Goal: Information Seeking & Learning: Find contact information

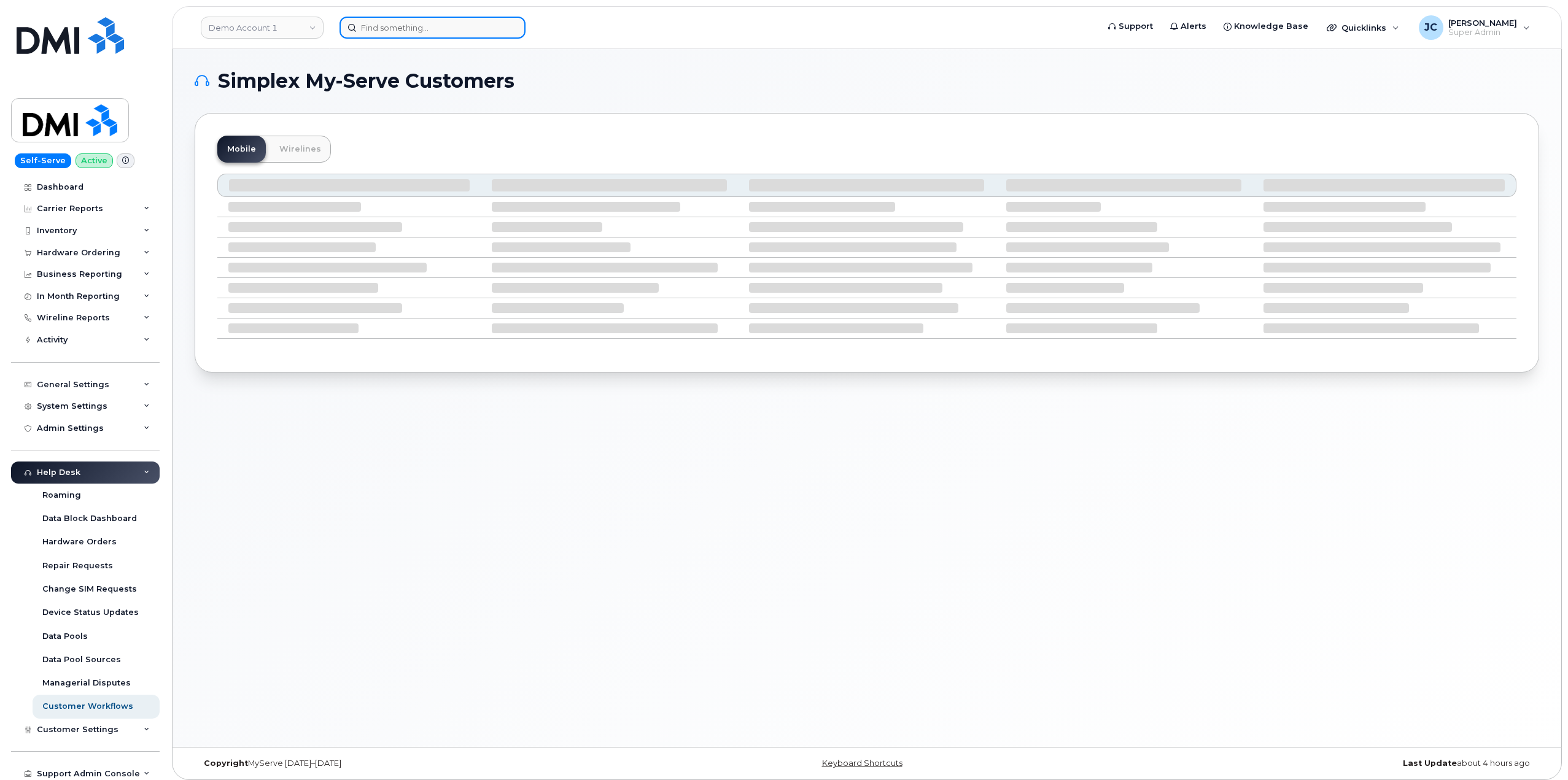
click at [434, 34] on input at bounding box center [432, 28] width 186 height 22
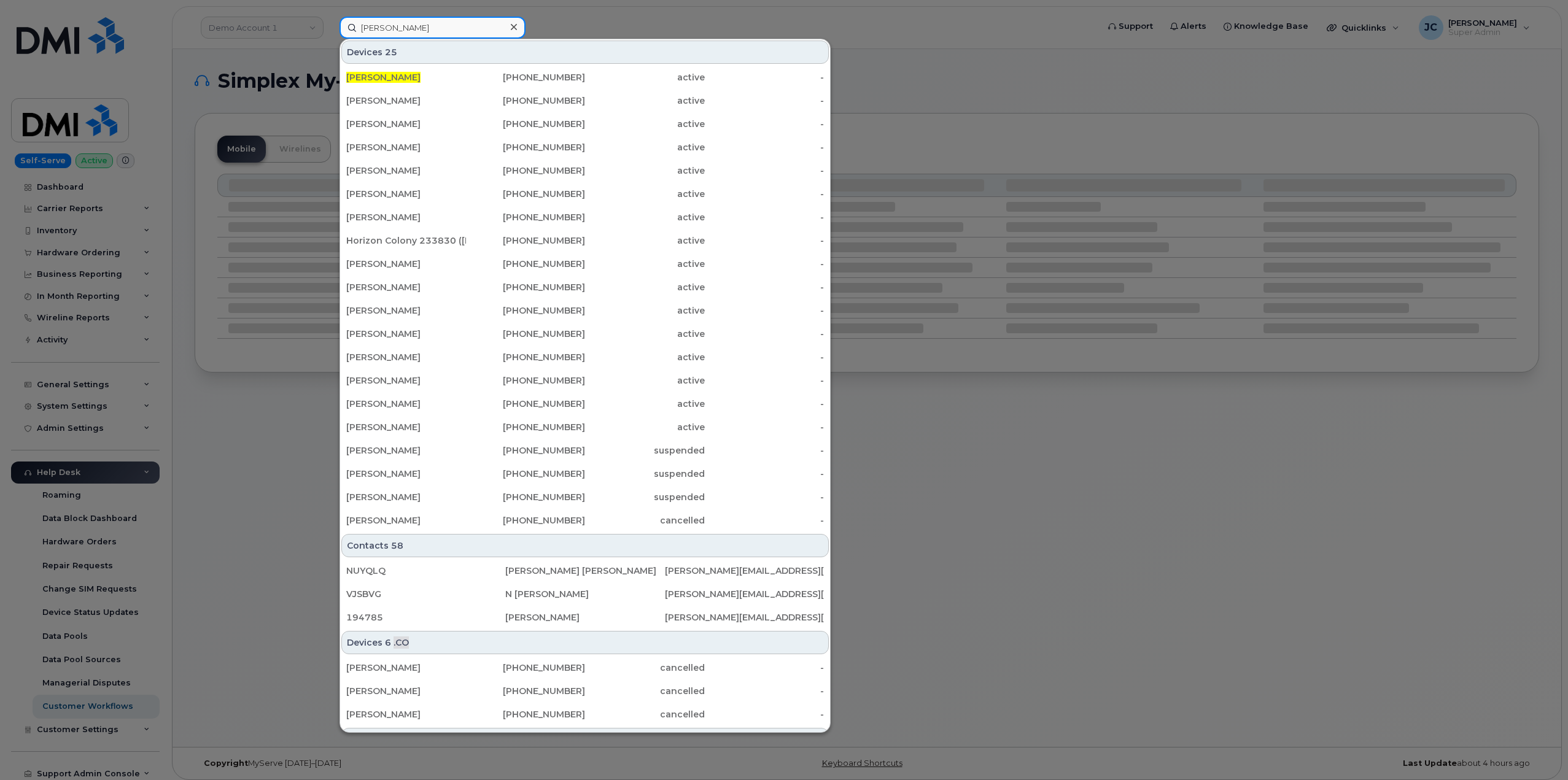
type input "sharon henry"
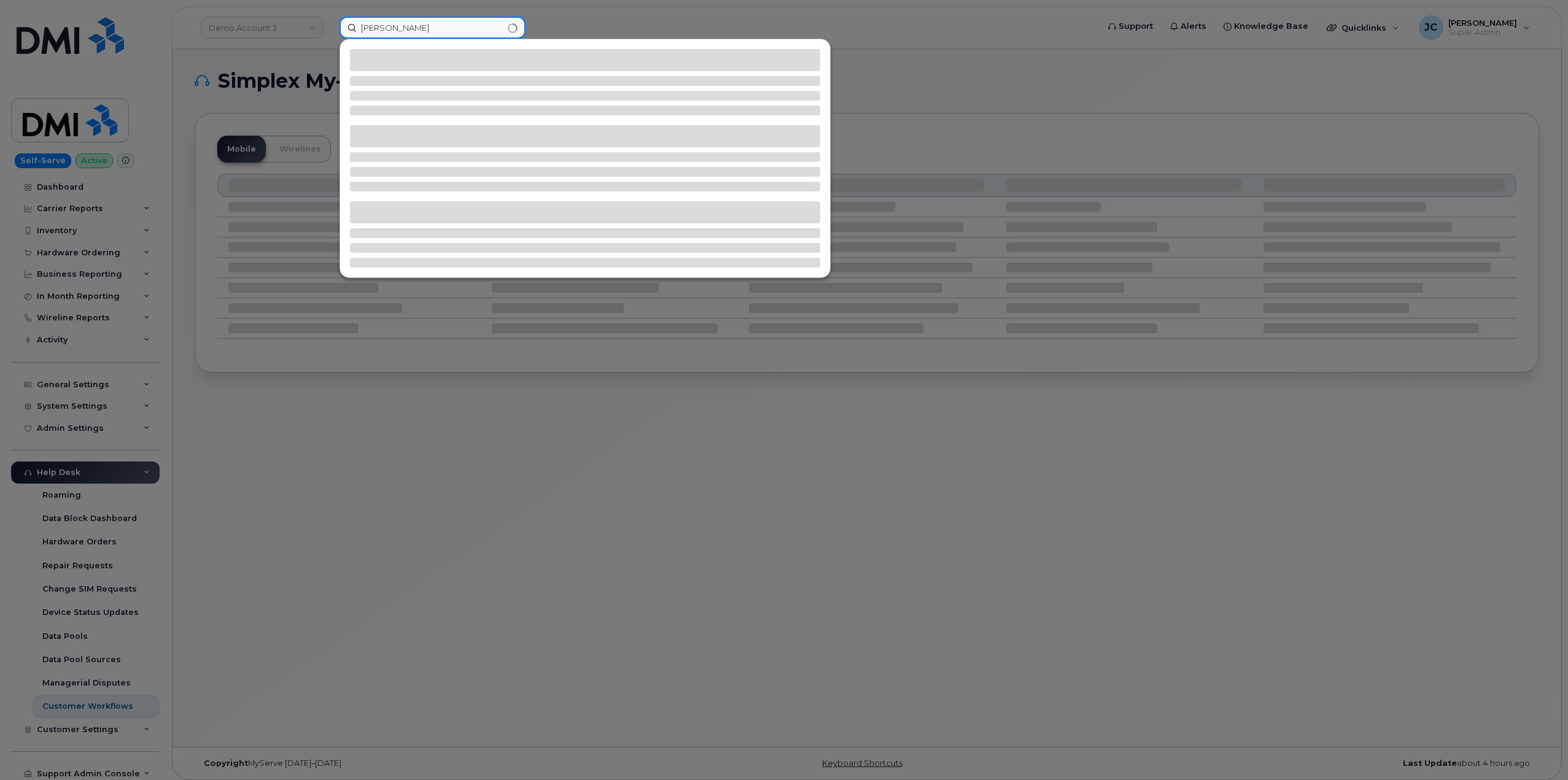
click at [449, 30] on input "sharon henry" at bounding box center [432, 28] width 186 height 22
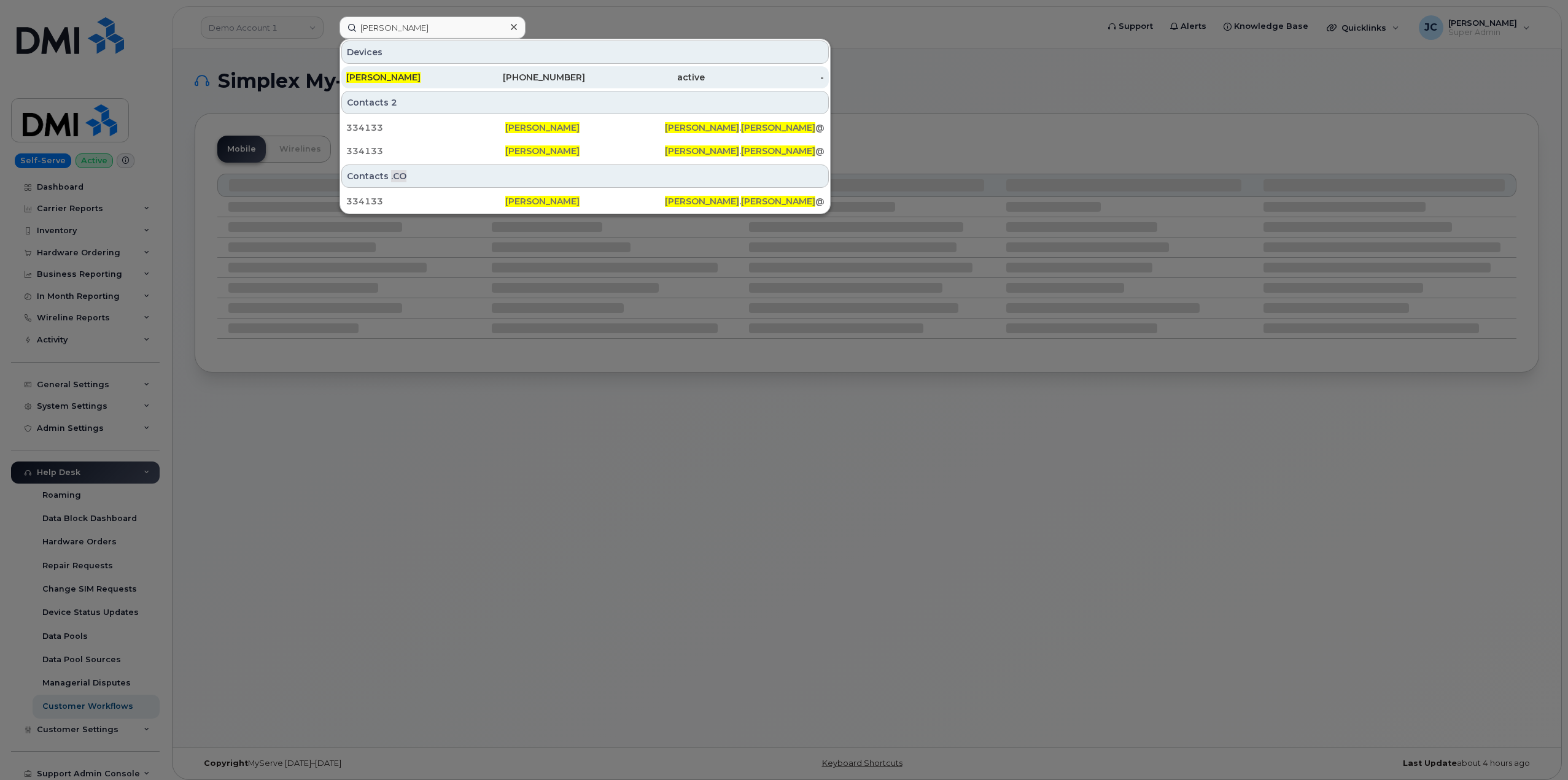
click at [395, 78] on span "[PERSON_NAME]" at bounding box center [383, 78] width 75 height 11
click at [527, 76] on div "303-319-5801" at bounding box center [526, 78] width 120 height 12
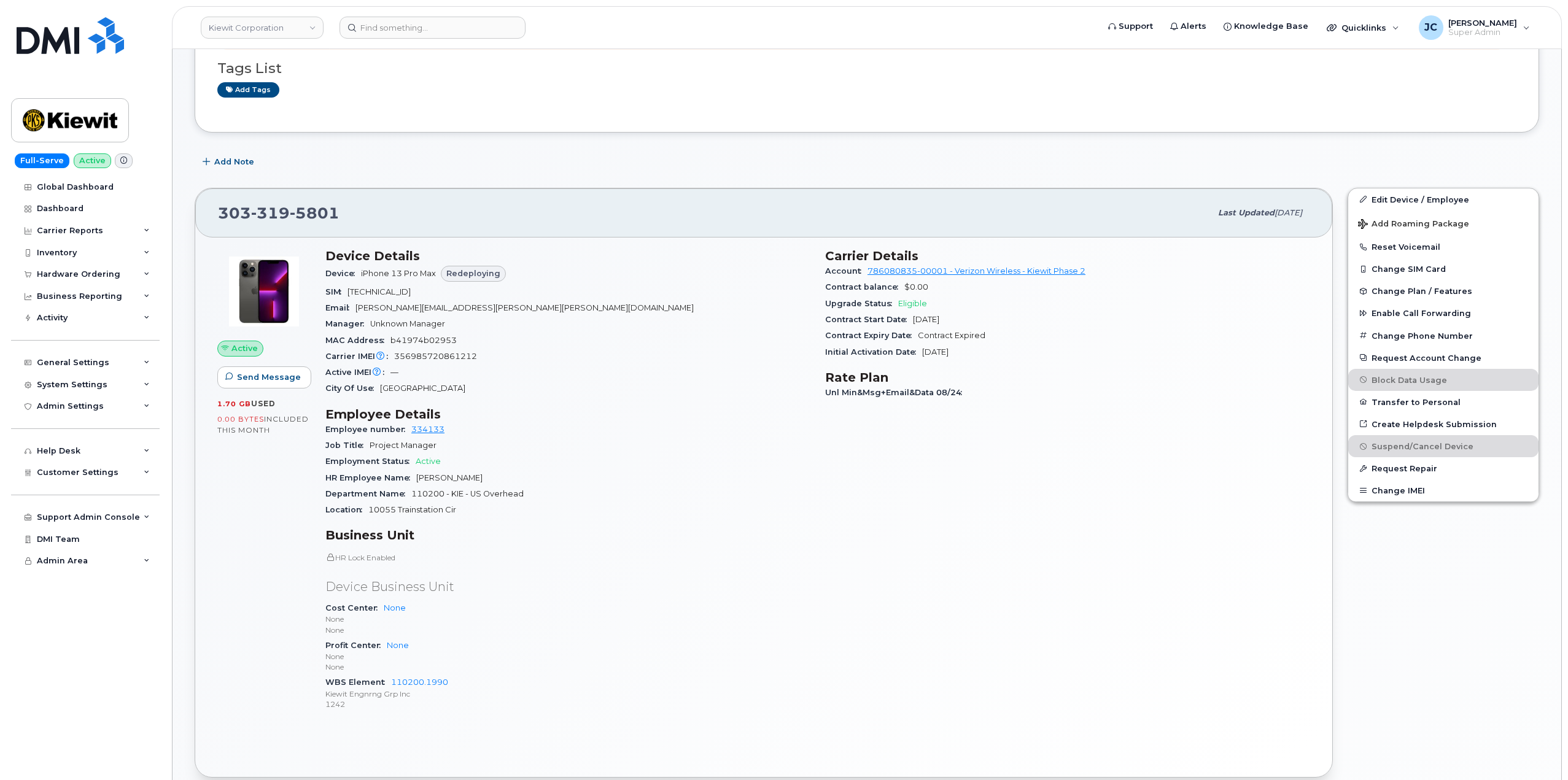
scroll to position [245, 0]
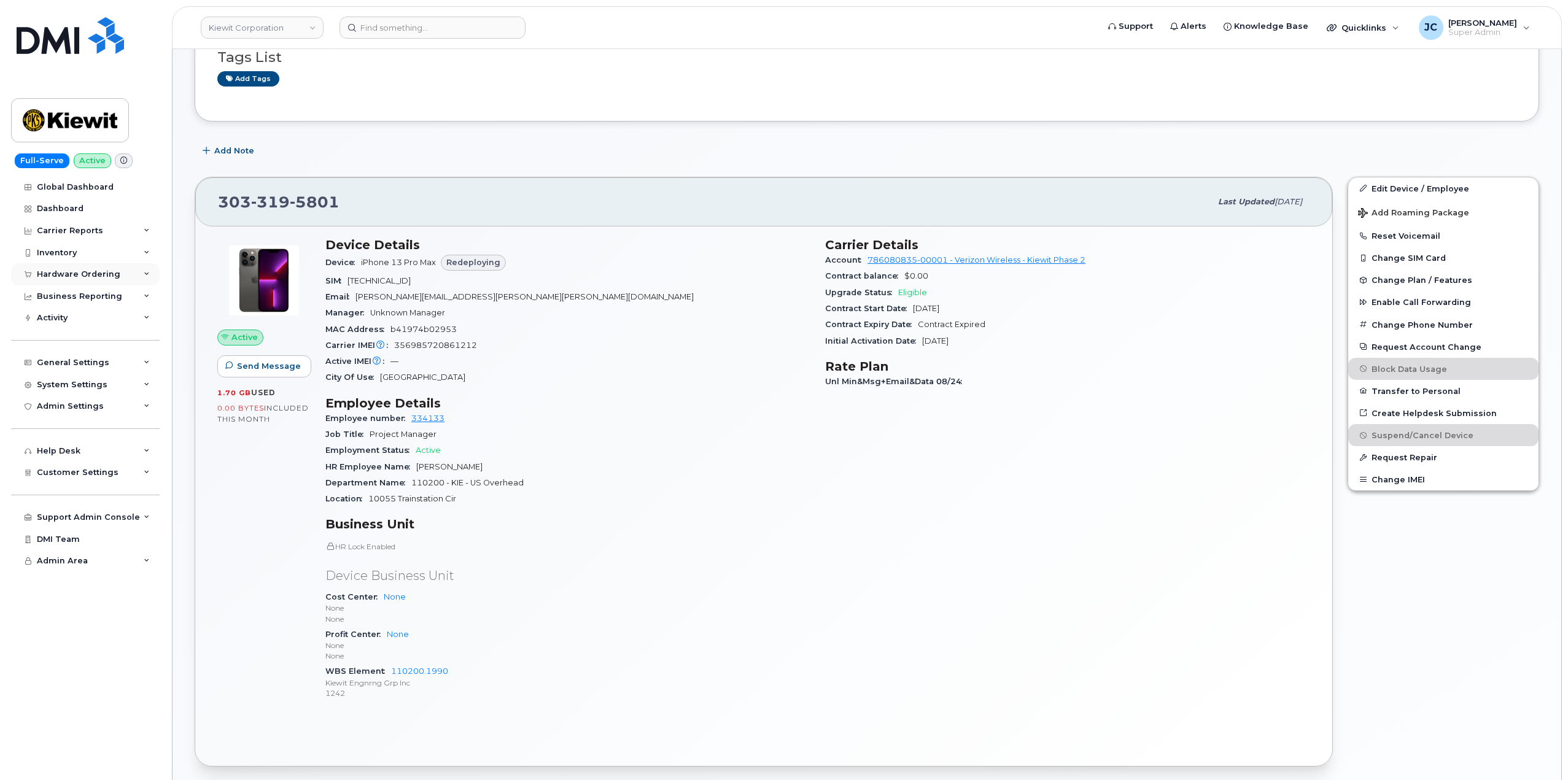
click at [150, 266] on div "Hardware Ordering" at bounding box center [85, 274] width 148 height 22
drag, startPoint x: 152, startPoint y: 420, endPoint x: 152, endPoint y: 410, distance: 10.0
click at [152, 419] on div "General Settings" at bounding box center [85, 410] width 148 height 22
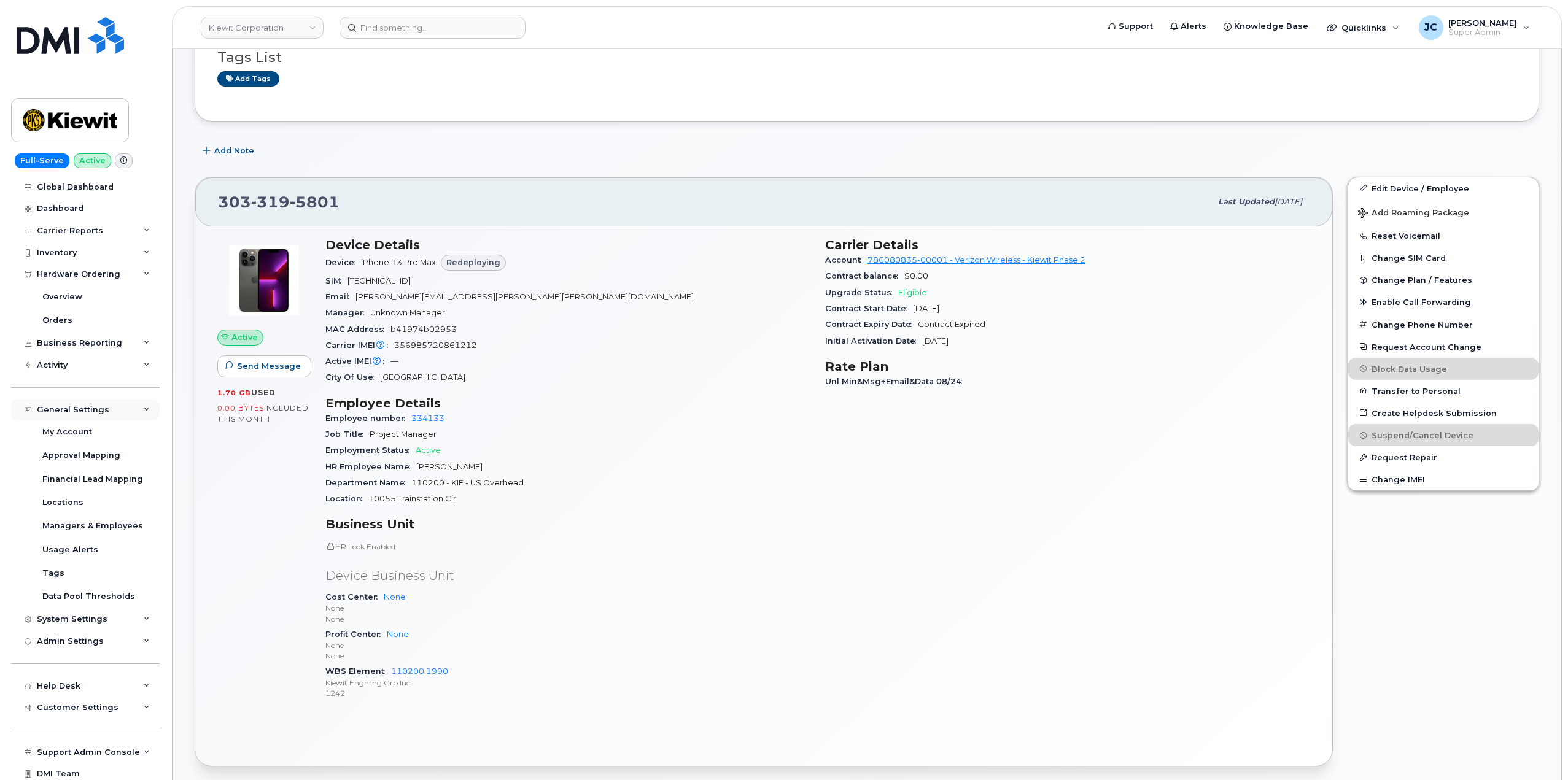
click at [148, 405] on div "General Settings" at bounding box center [85, 410] width 148 height 22
click at [144, 404] on div "General Settings" at bounding box center [85, 410] width 148 height 22
click at [78, 459] on div "Approval Mapping" at bounding box center [81, 455] width 78 height 11
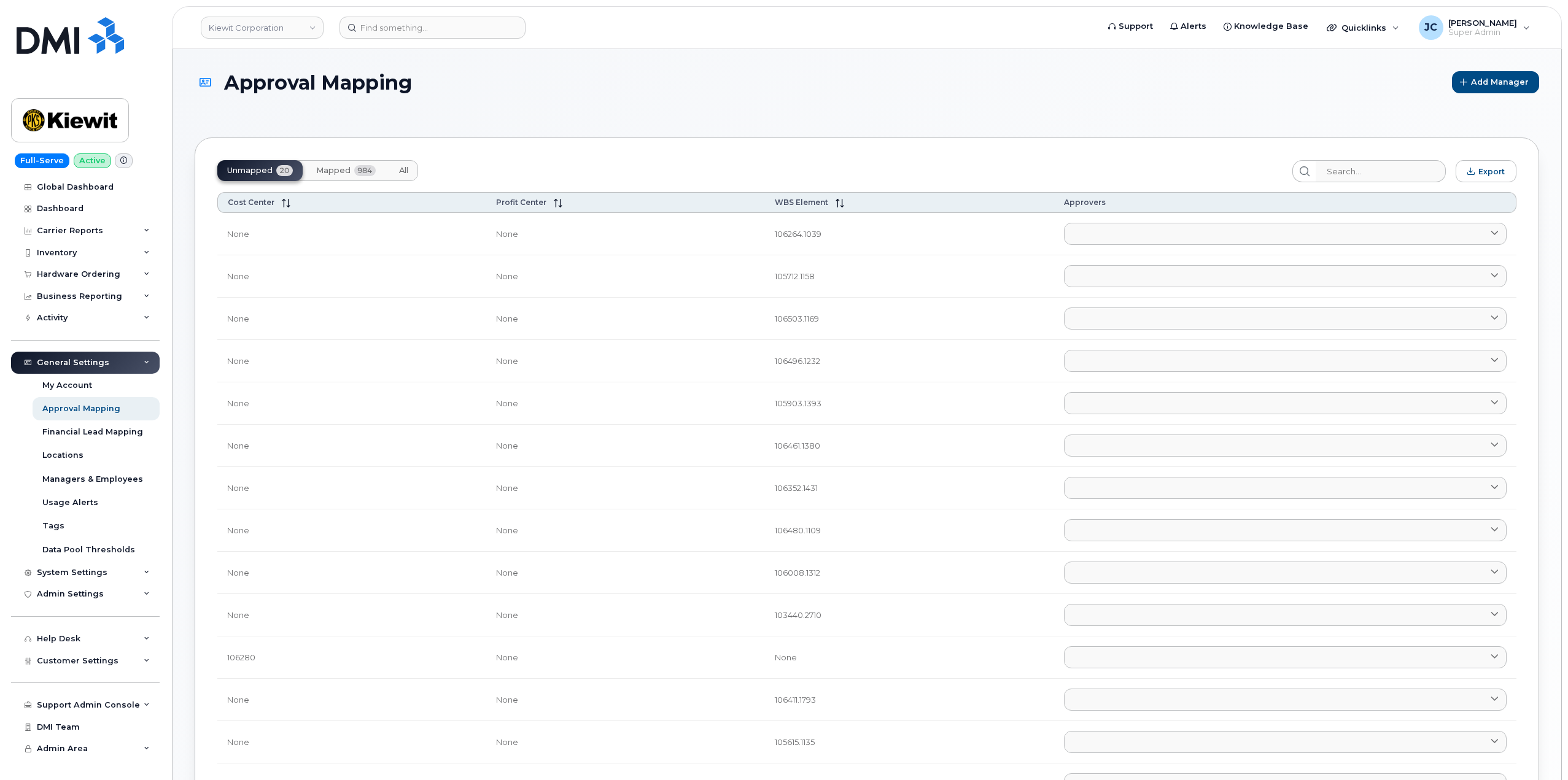
click at [337, 172] on span "Mapped" at bounding box center [333, 171] width 34 height 10
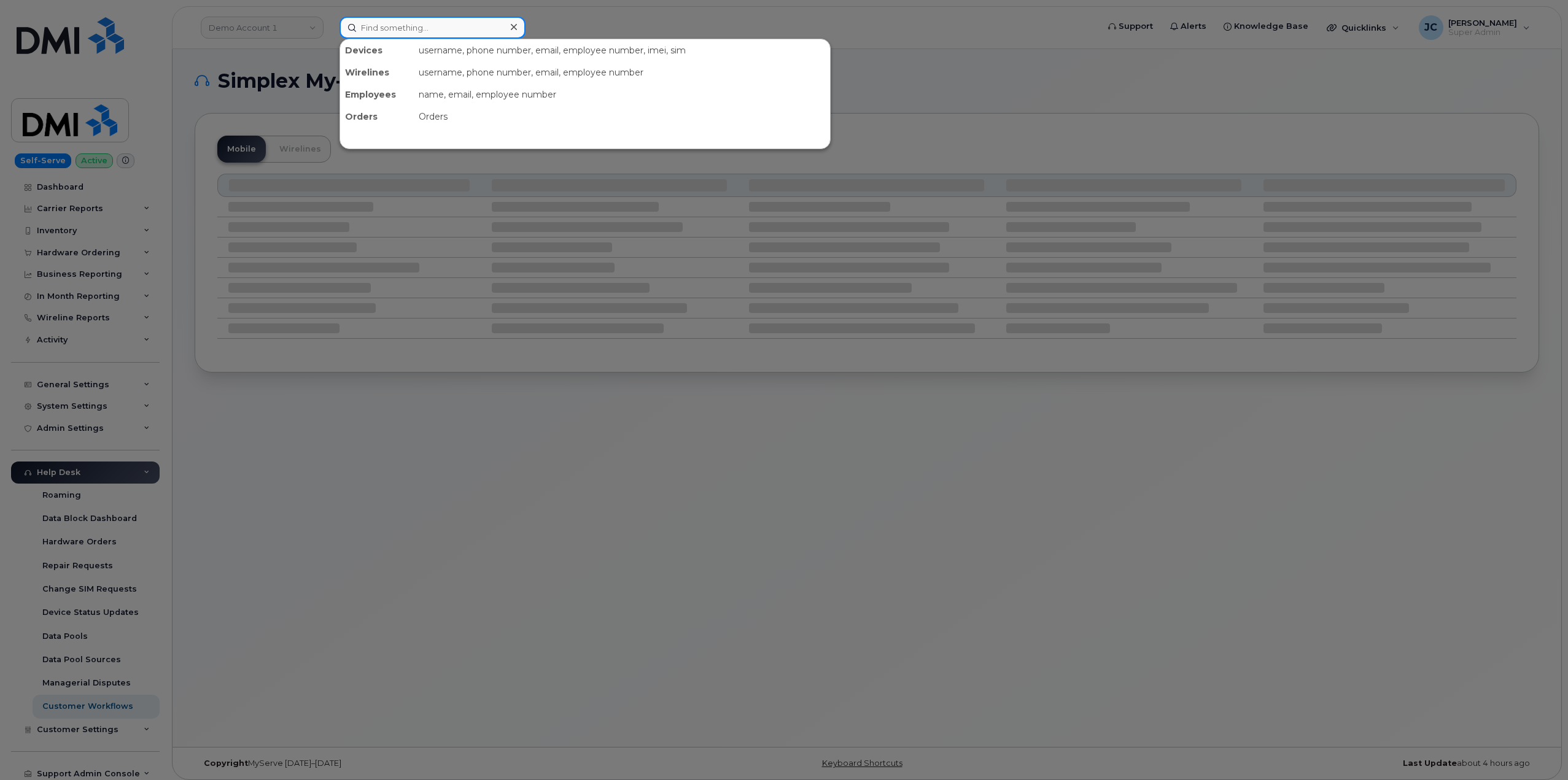
click at [393, 26] on input at bounding box center [432, 28] width 186 height 22
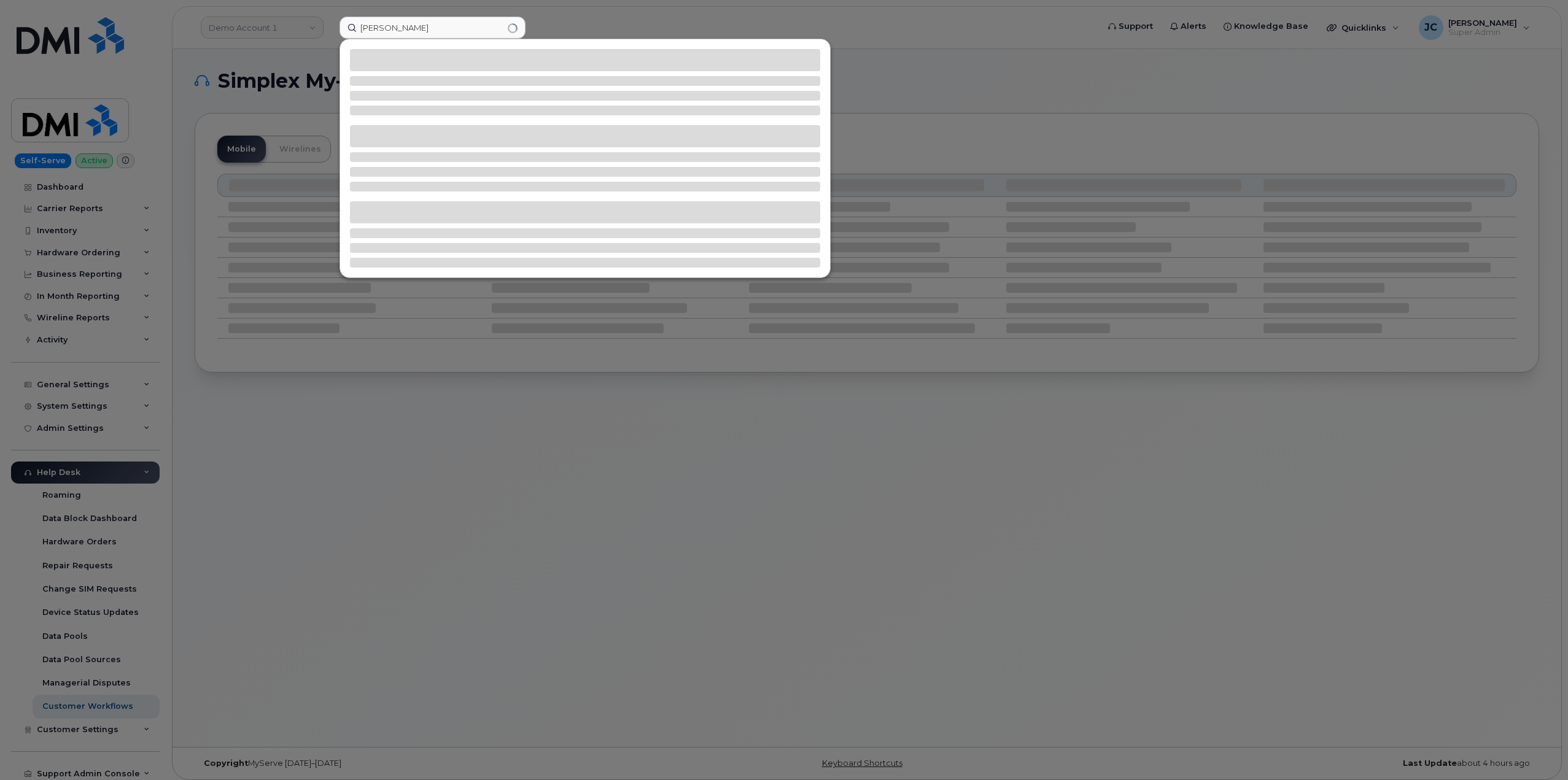
click at [318, 45] on div at bounding box center [784, 390] width 1568 height 780
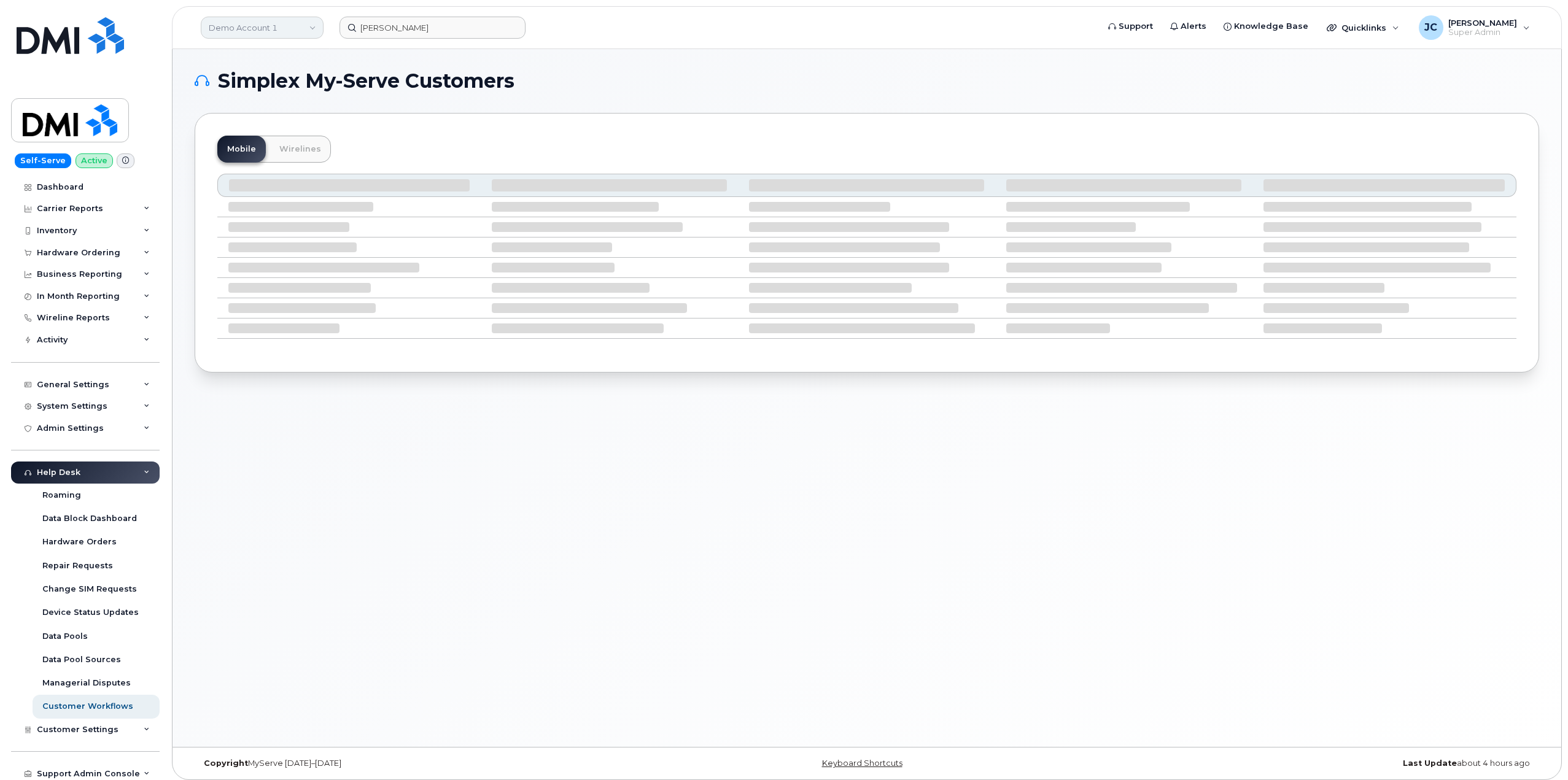
click at [315, 30] on link "Demo Account 1" at bounding box center [262, 28] width 123 height 22
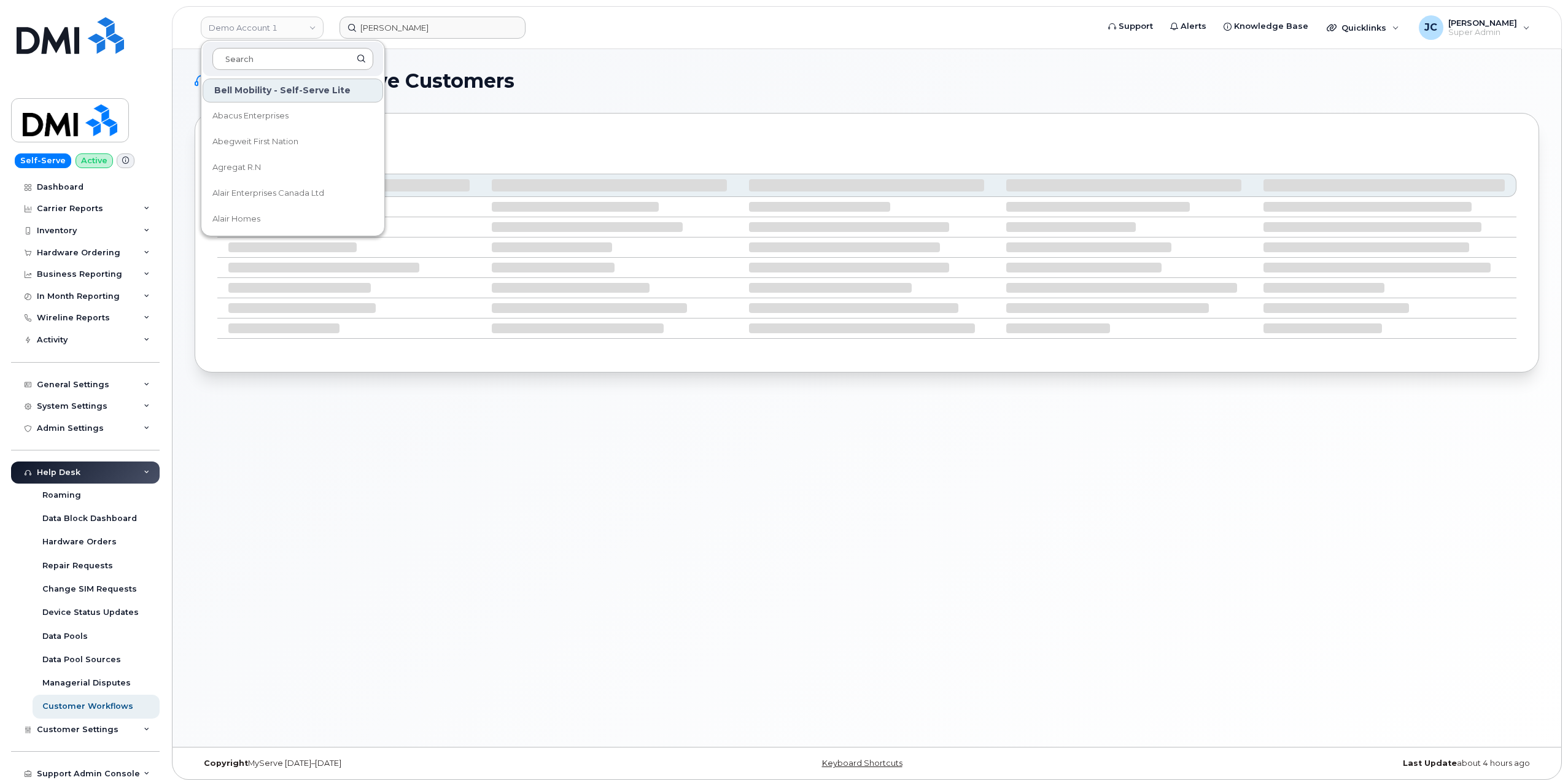
click at [276, 58] on input at bounding box center [293, 59] width 161 height 22
click at [421, 26] on input "[PERSON_NAME]" at bounding box center [432, 28] width 186 height 22
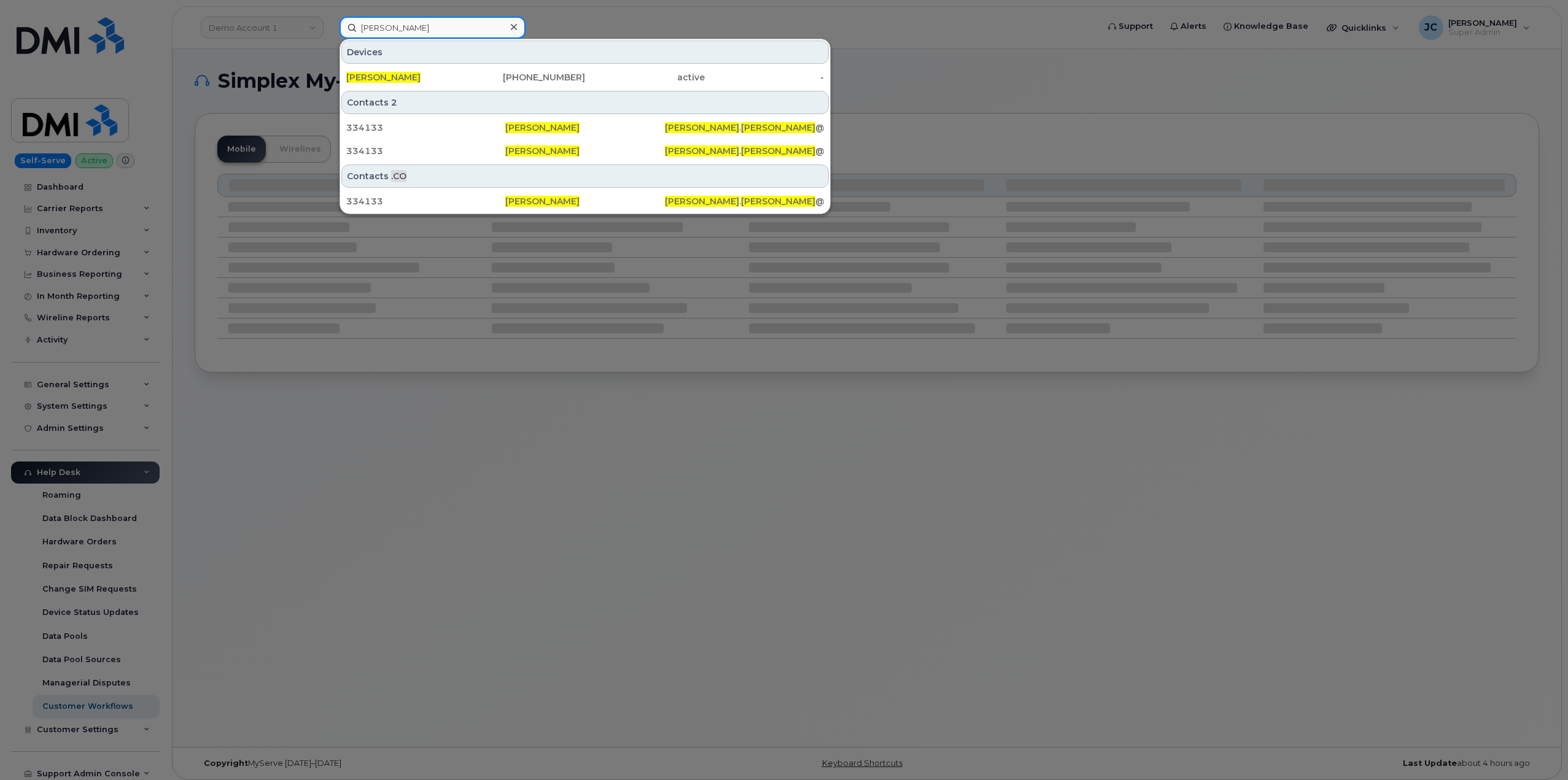
drag, startPoint x: 420, startPoint y: 25, endPoint x: 331, endPoint y: 27, distance: 89.0
click at [331, 27] on div "sharon henry Devices Sharon Henry 303-319-5801 active - Contacts 2 334133 Sharo…" at bounding box center [714, 28] width 770 height 22
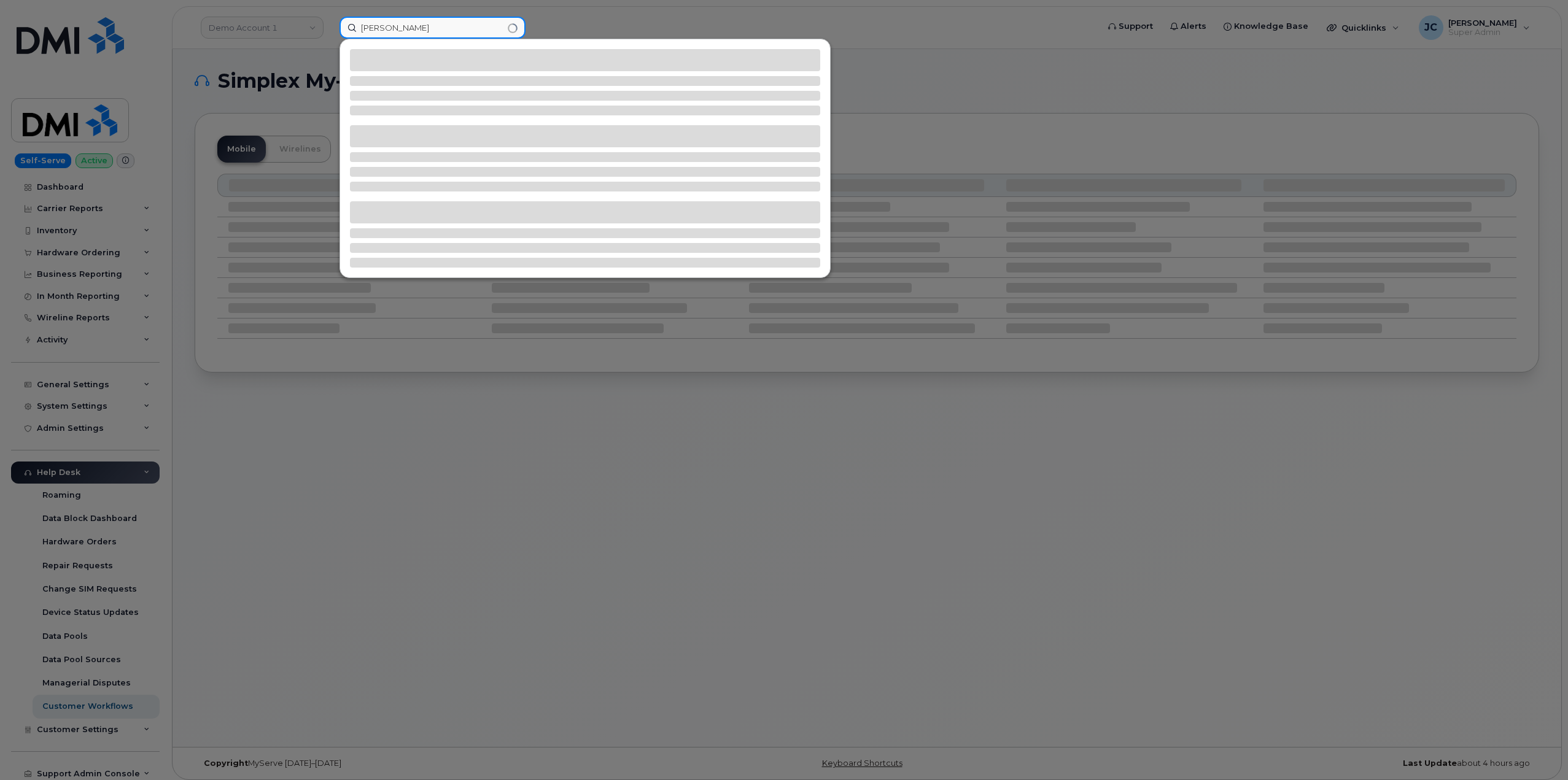
type input "jennifer krussel"
